Goal: Use online tool/utility: Utilize a website feature to perform a specific function

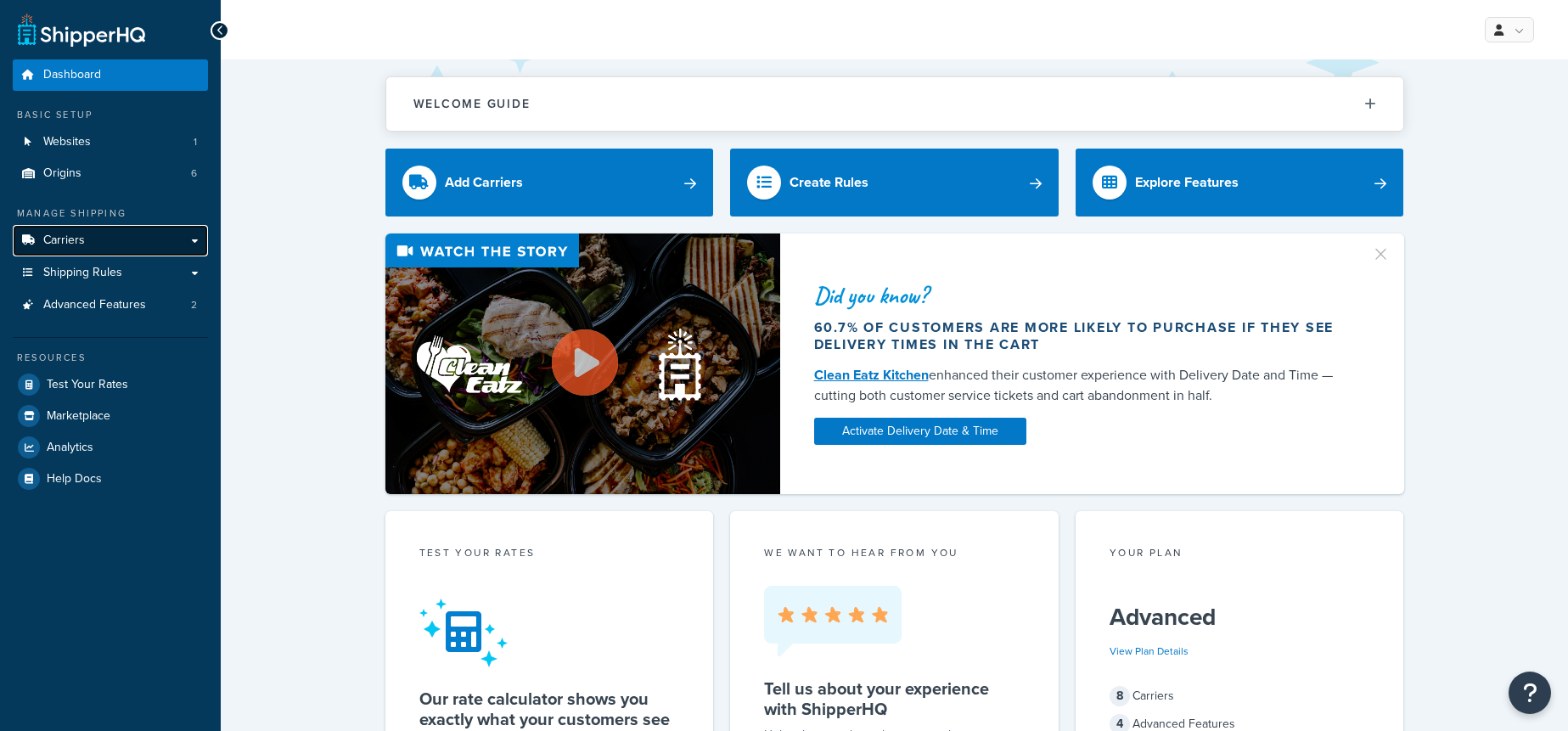
click at [105, 246] on link "Carriers" at bounding box center [109, 240] width 195 height 31
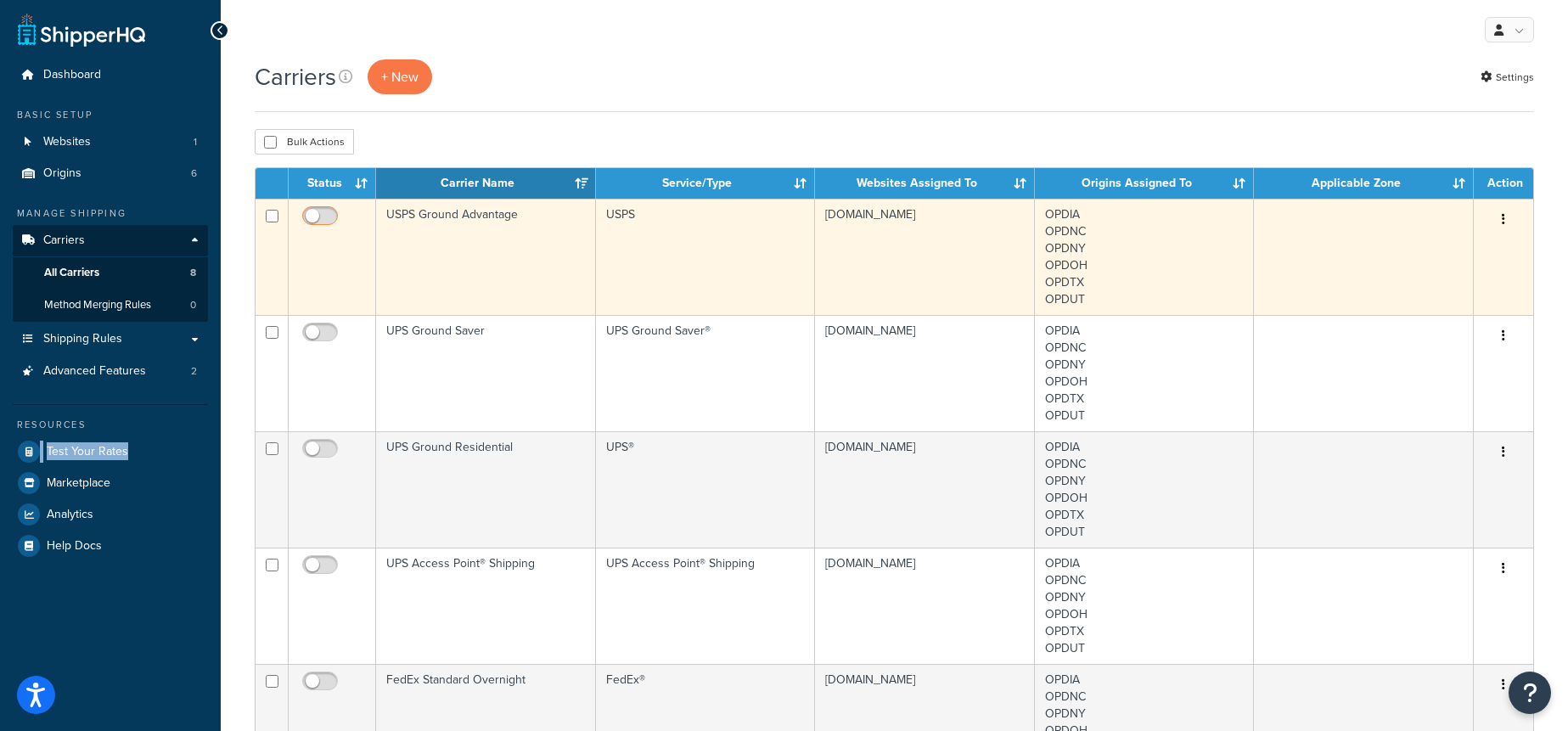
click at [334, 210] on input "checkbox" at bounding box center [321, 221] width 47 height 21
click at [319, 220] on input "checkbox" at bounding box center [321, 221] width 47 height 21
checkbox input "false"
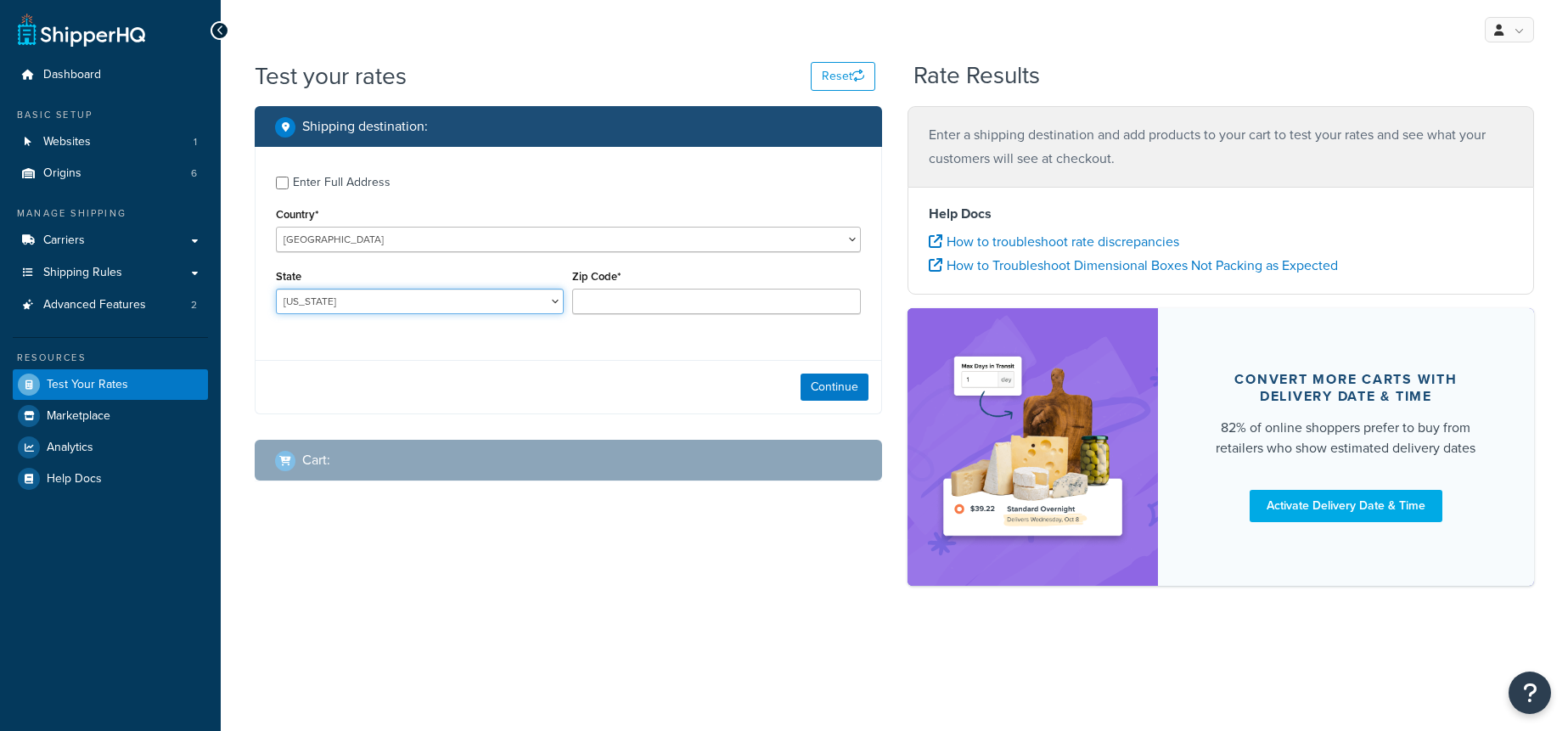
click at [437, 291] on select "[US_STATE] [US_STATE] [US_STATE] [US_STATE] [US_STATE] Armed Forces Americas Ar…" at bounding box center [419, 301] width 288 height 26
select select "TX"
click at [276, 289] on select "Alabama Alaska American Samoa Arizona Arkansas Armed Forces Americas Armed Forc…" at bounding box center [419, 301] width 288 height 26
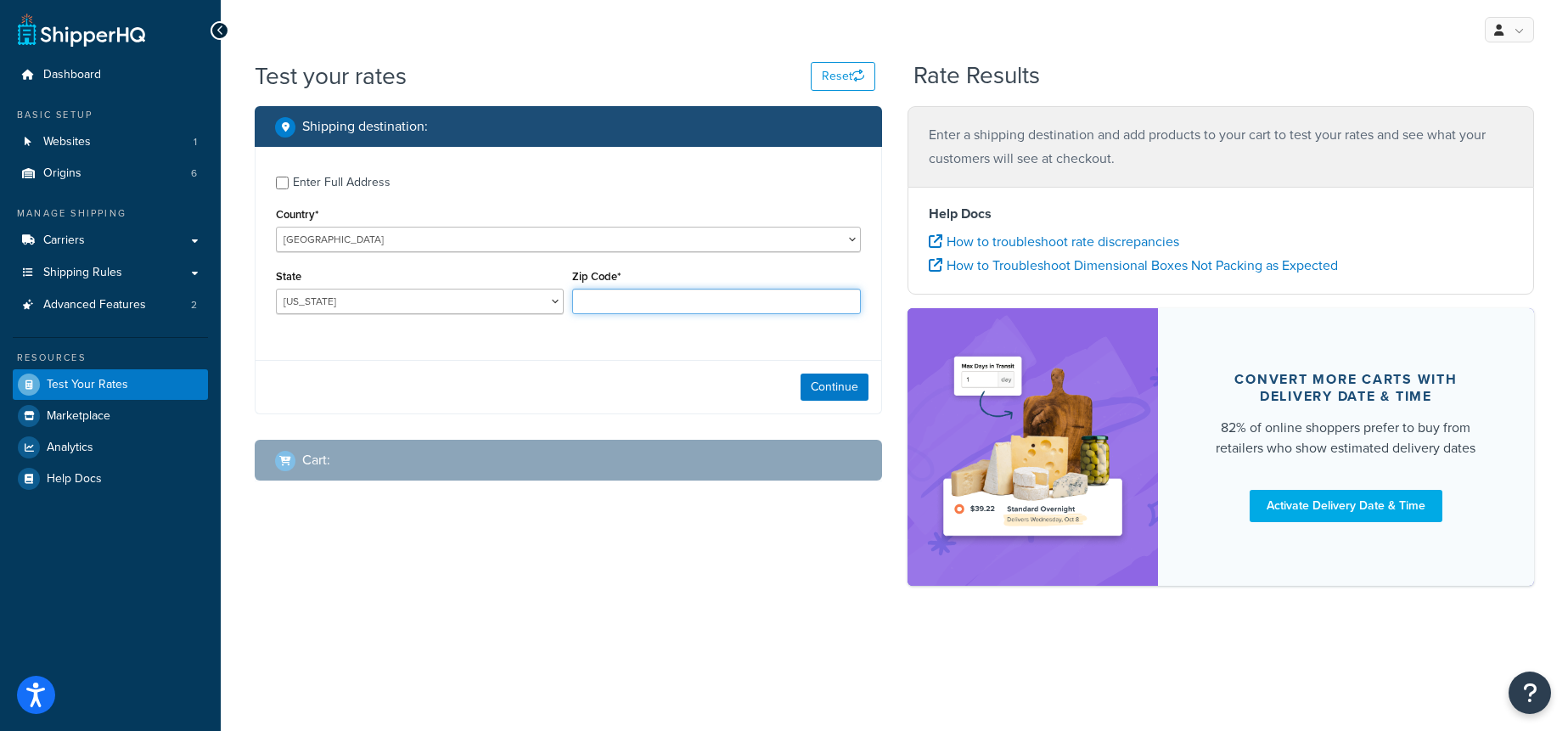
click at [585, 307] on input "Zip Code*" at bounding box center [716, 301] width 288 height 26
type input "78132"
click at [428, 418] on div "Shipping destination : Enter Full Address Country* United States United Kingdom…" at bounding box center [568, 307] width 653 height 401
click at [865, 387] on button "Continue" at bounding box center [834, 387] width 67 height 28
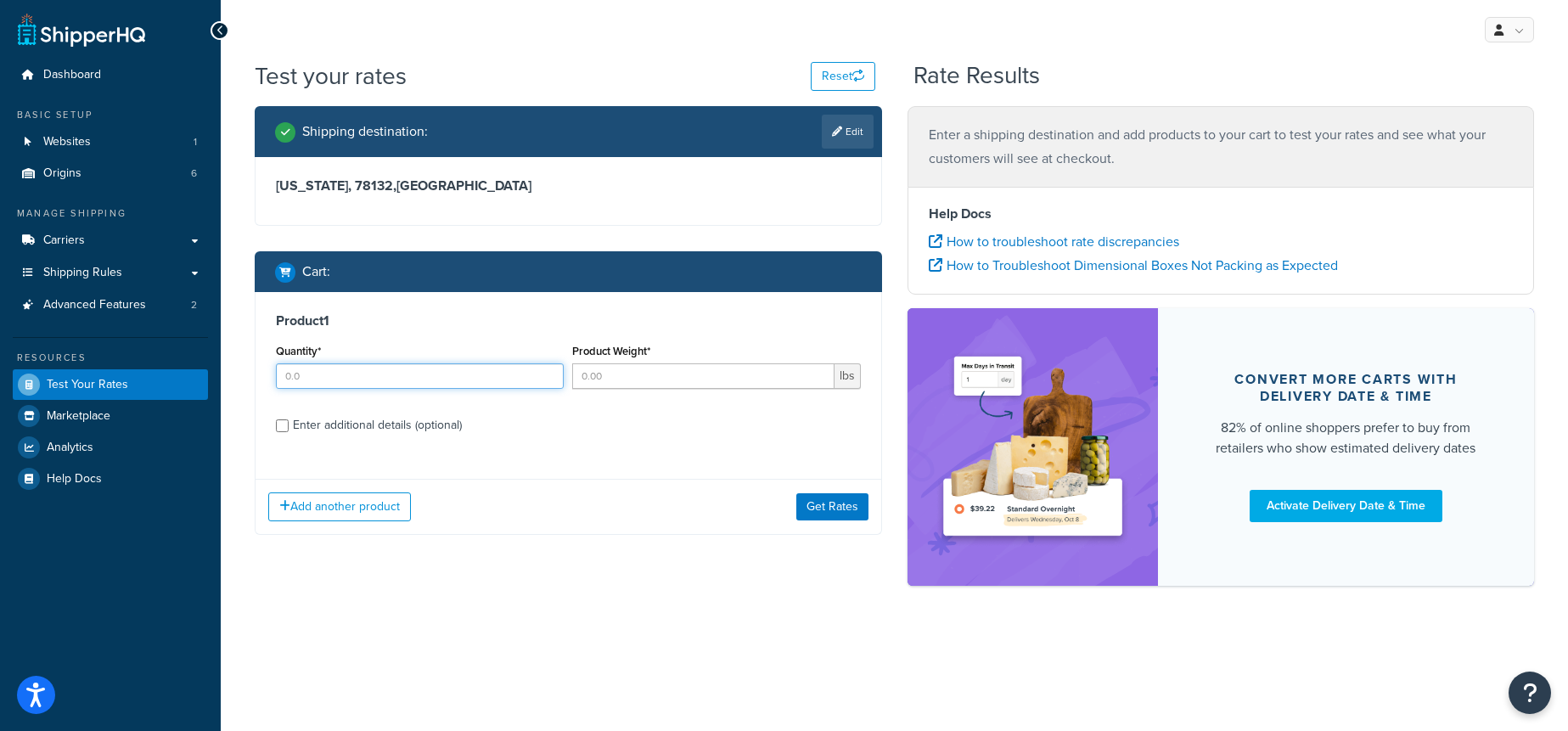
drag, startPoint x: 355, startPoint y: 369, endPoint x: 394, endPoint y: 371, distance: 39.1
click at [355, 370] on input "Quantity*" at bounding box center [419, 375] width 288 height 26
type input "1"
click at [660, 367] on input "Product Weight*" at bounding box center [702, 375] width 261 height 26
type input "5"
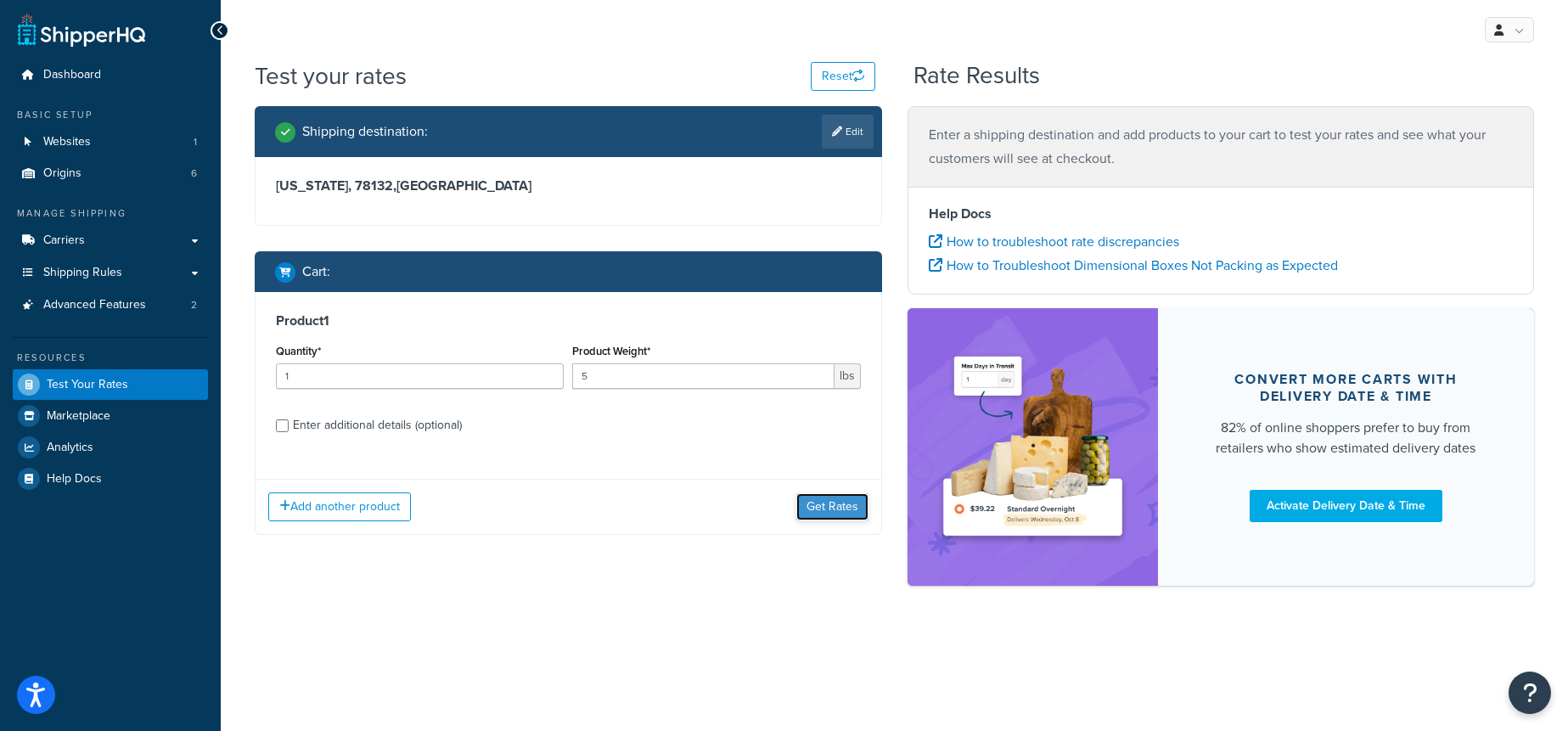
click at [845, 495] on button "Get Rates" at bounding box center [832, 507] width 72 height 28
